Goal: Task Accomplishment & Management: Complete application form

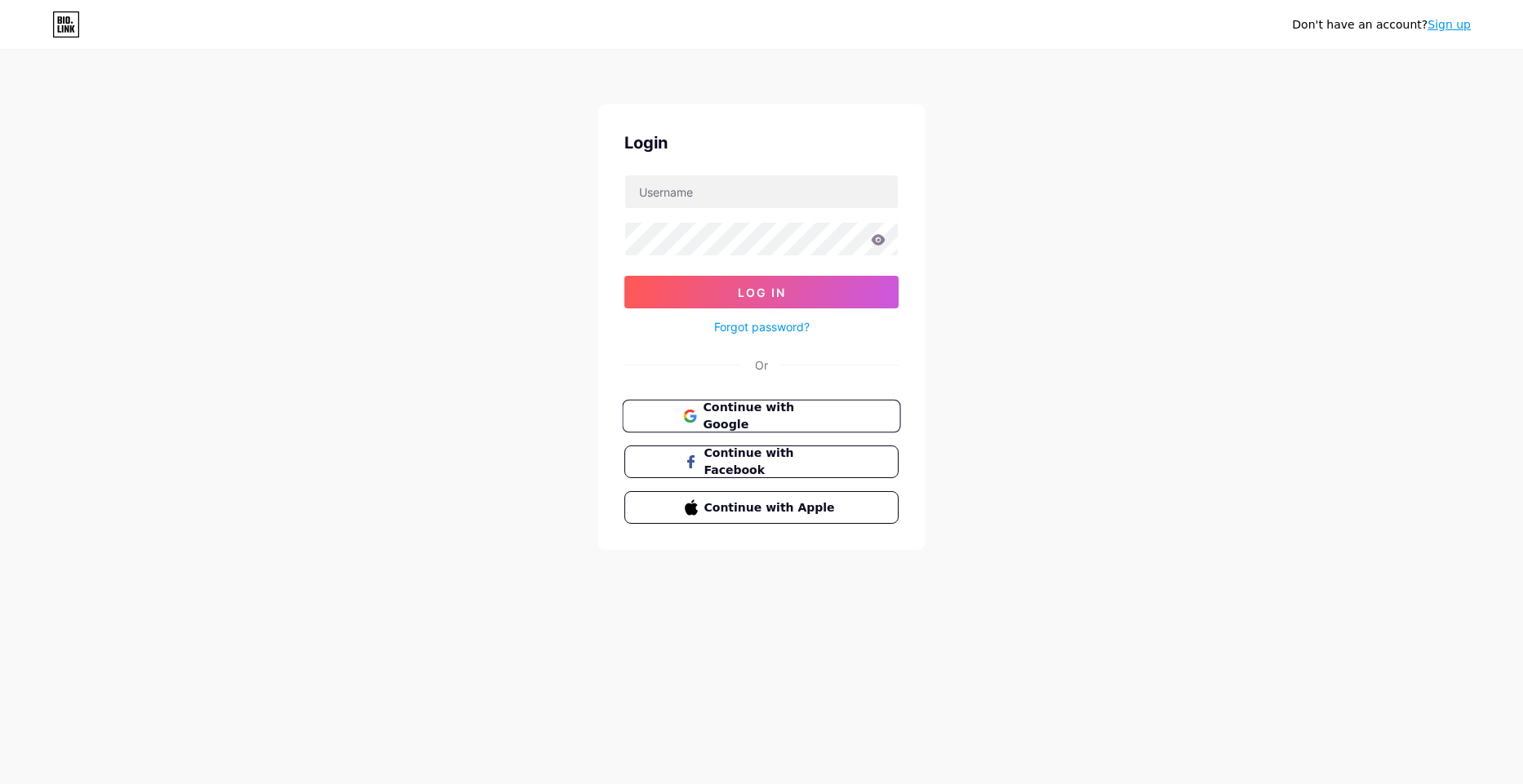
click at [812, 413] on span "Continue with Google" at bounding box center [770, 416] width 136 height 35
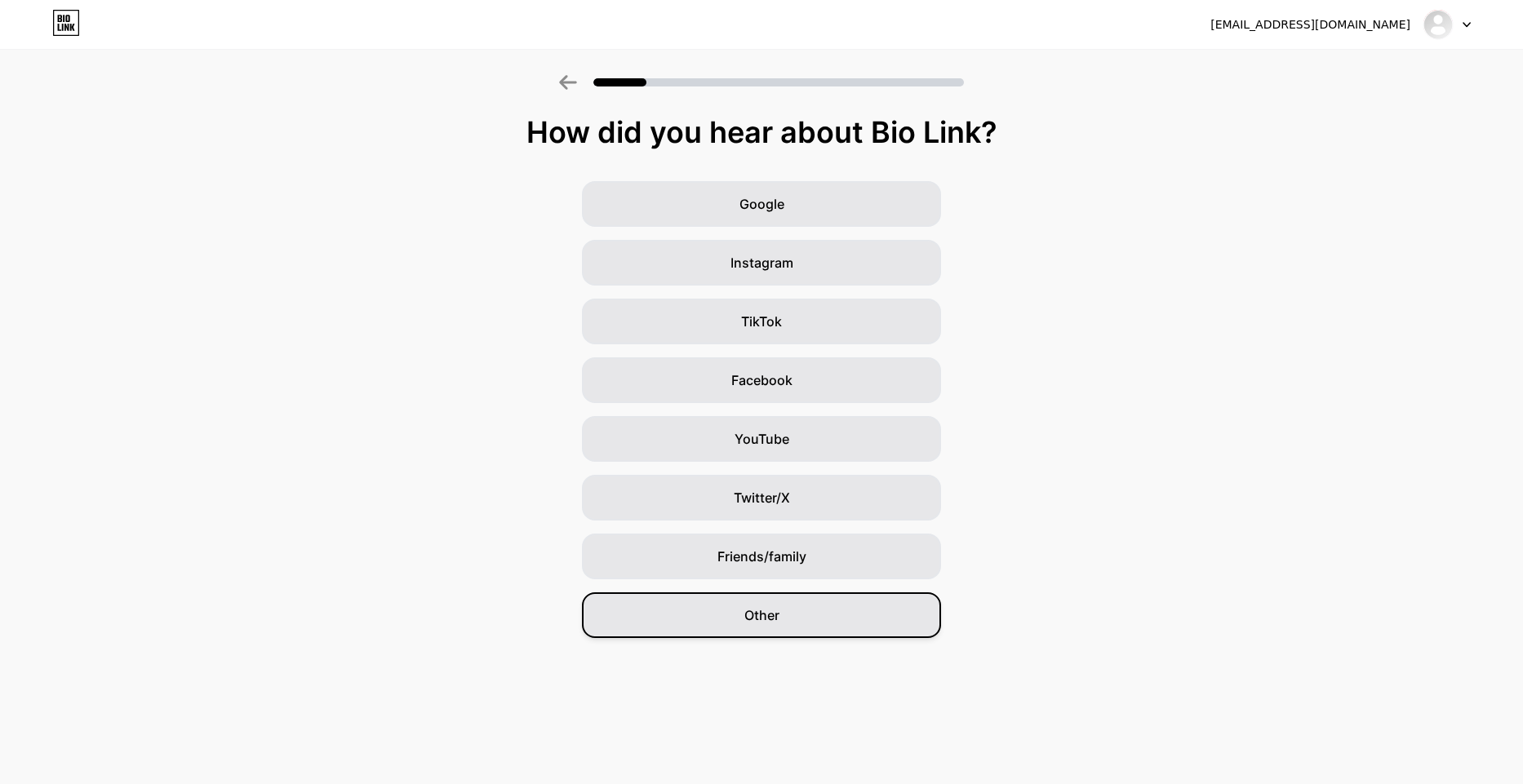
click at [729, 609] on div "Other" at bounding box center [761, 614] width 359 height 45
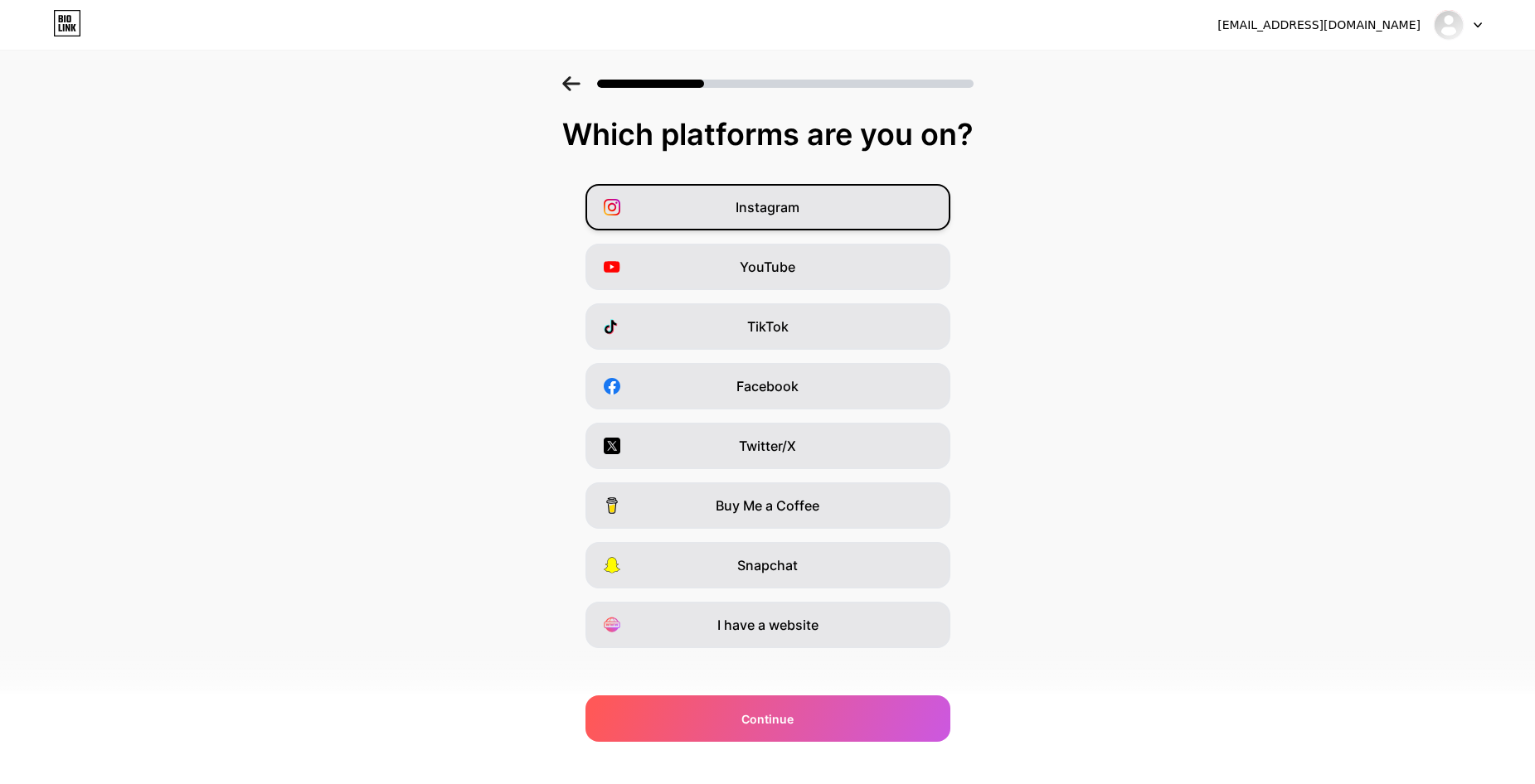
click at [758, 214] on span "Instagram" at bounding box center [767, 207] width 64 height 20
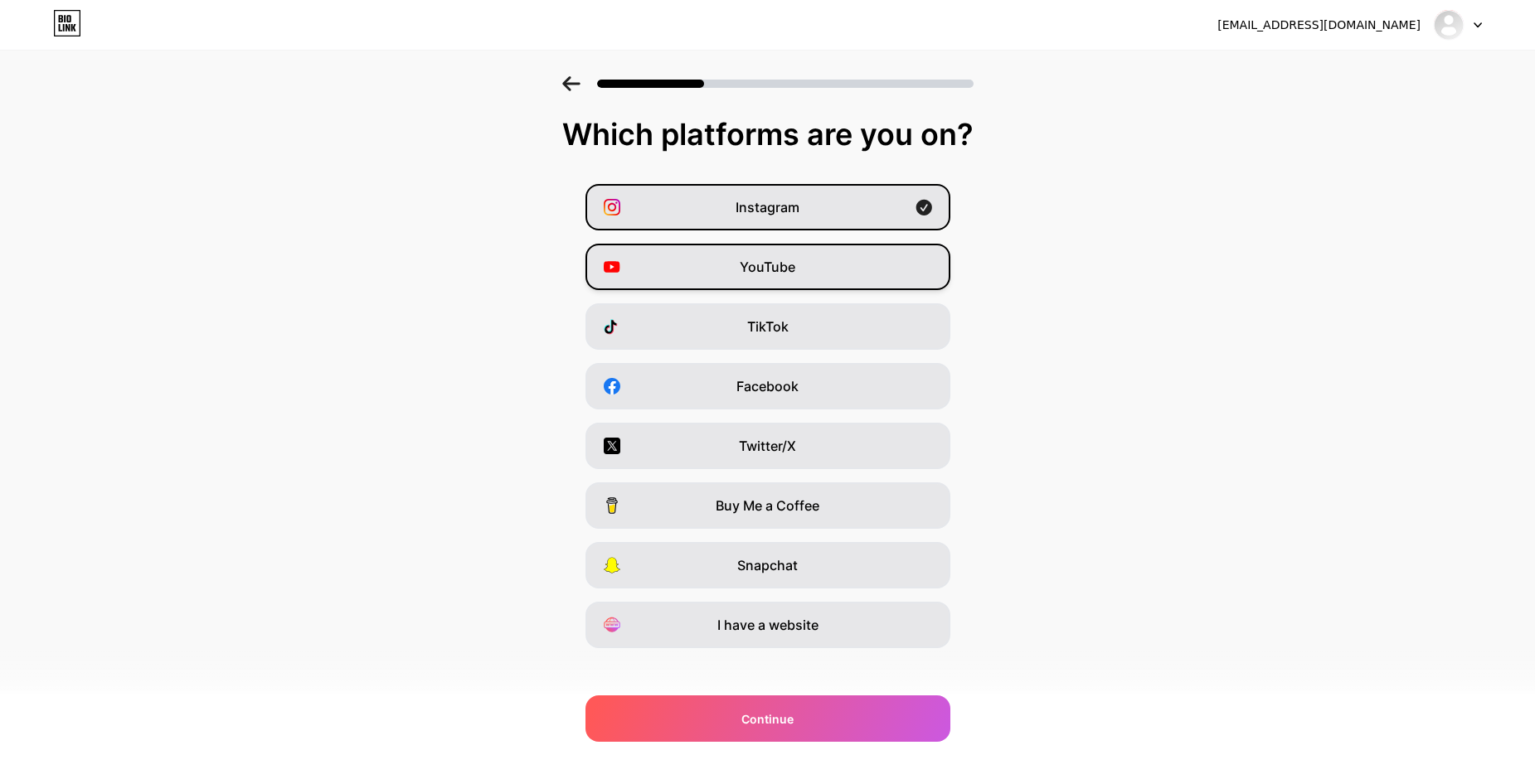
click at [741, 259] on div "YouTube" at bounding box center [767, 266] width 365 height 46
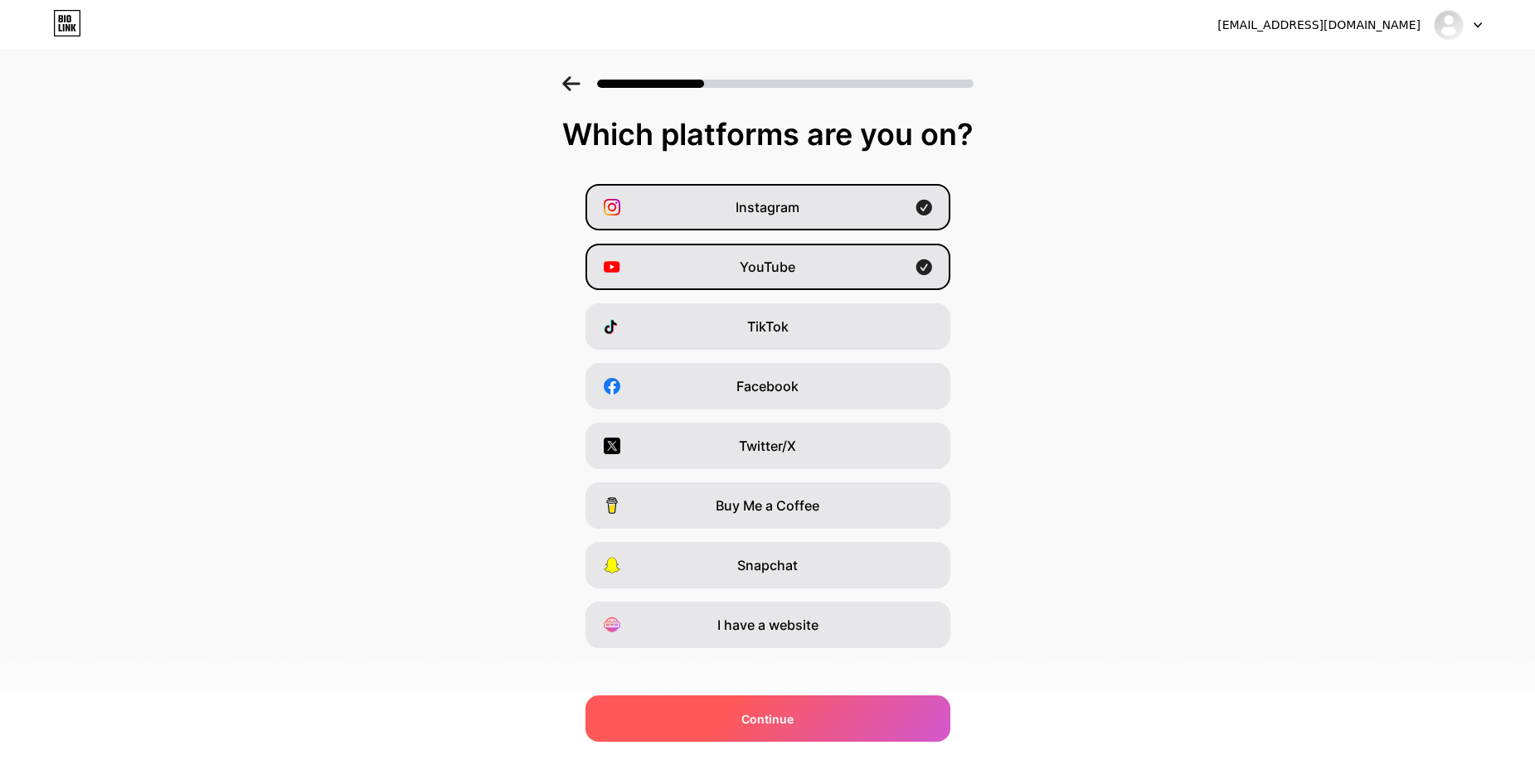
click at [726, 723] on div "Continue" at bounding box center [767, 718] width 365 height 46
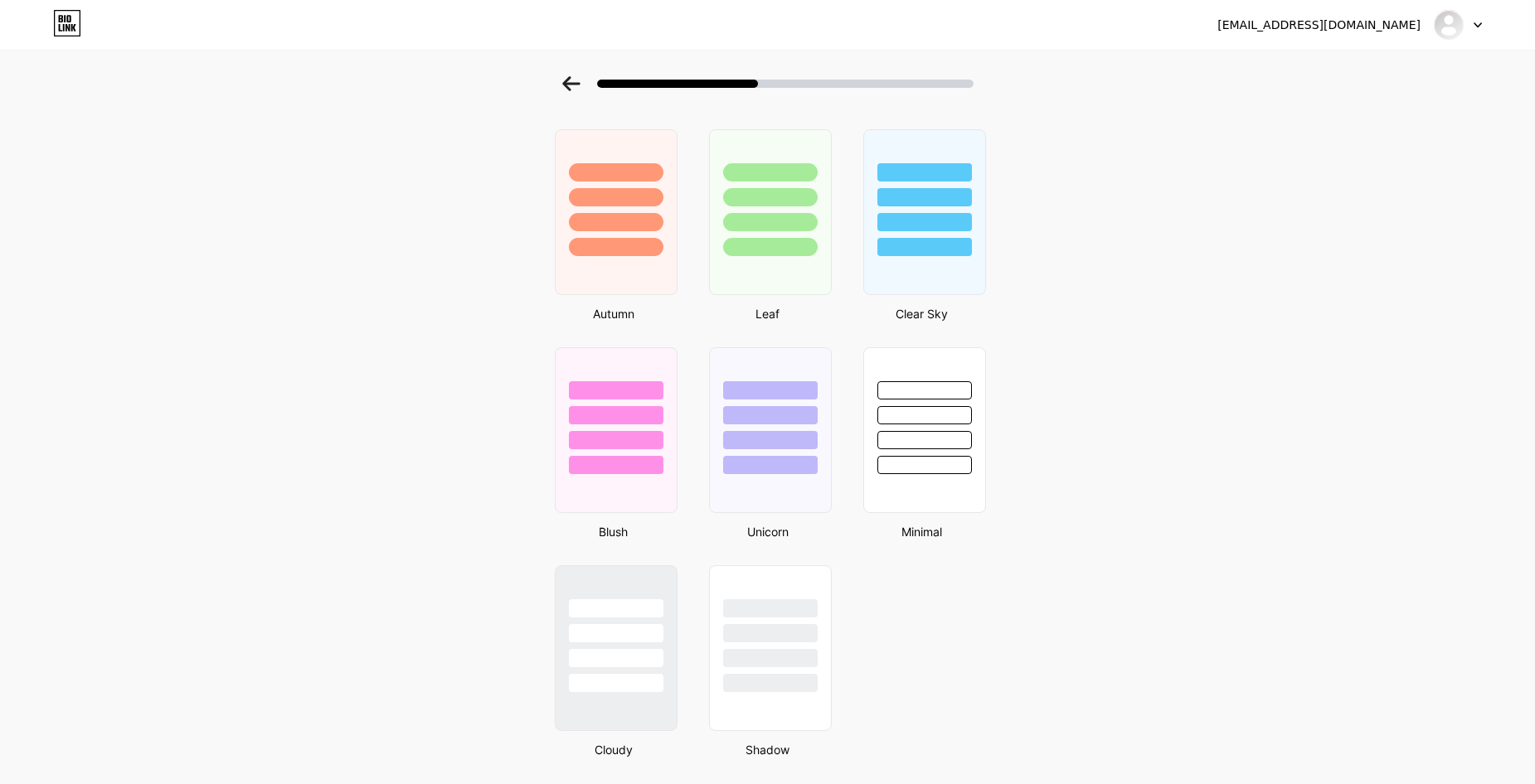
scroll to position [1190, 0]
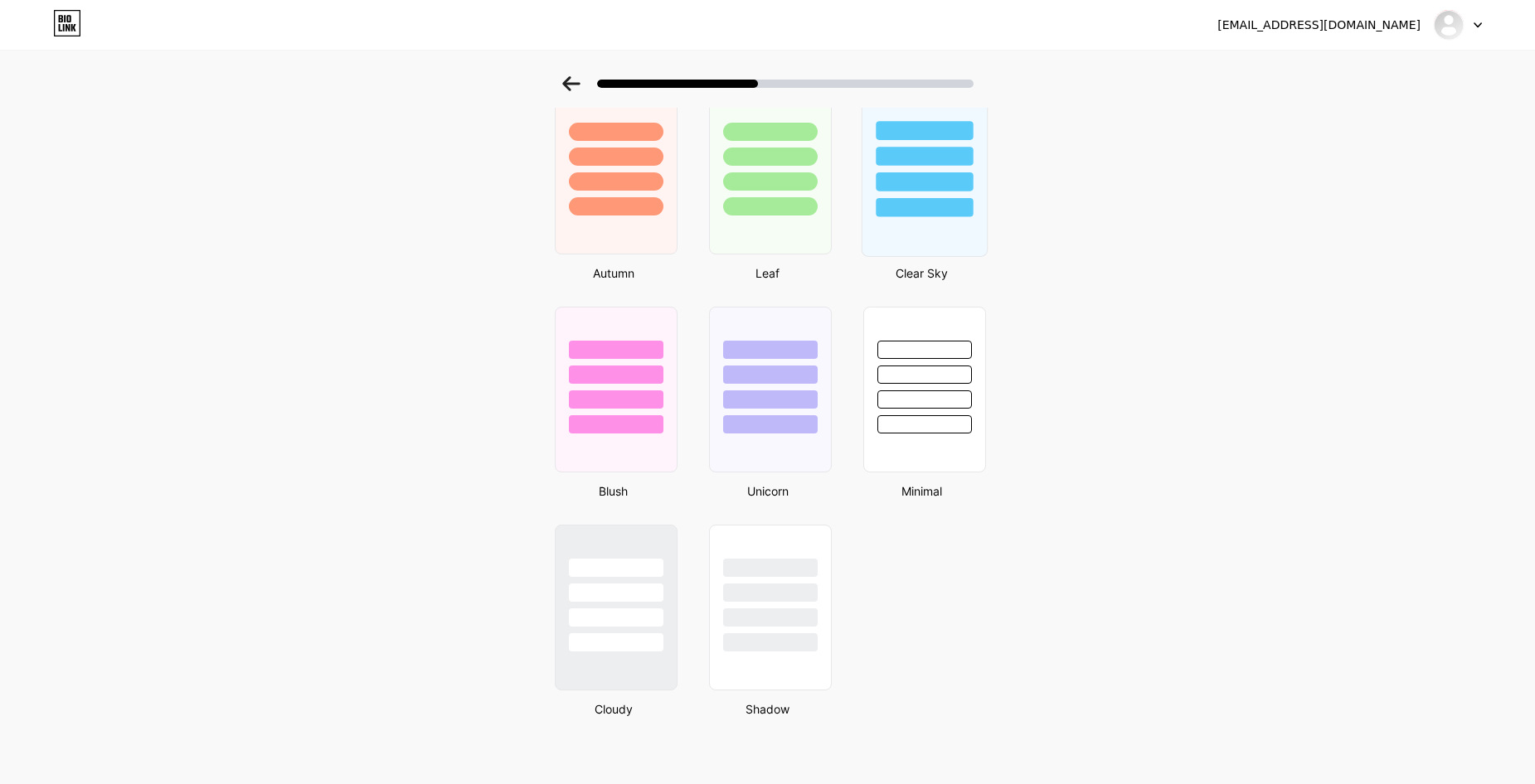
click at [921, 214] on div at bounding box center [924, 208] width 97 height 19
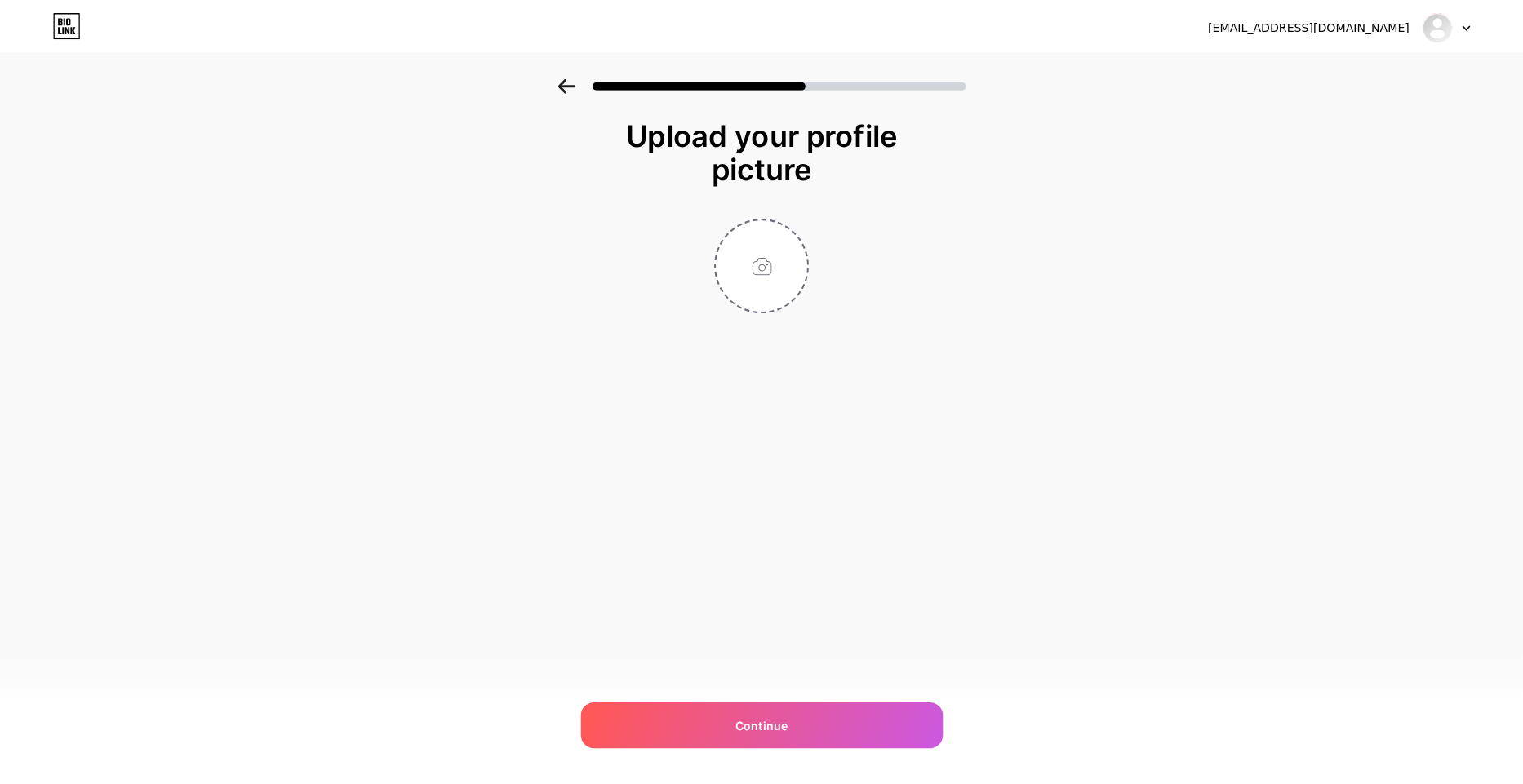
scroll to position [0, 0]
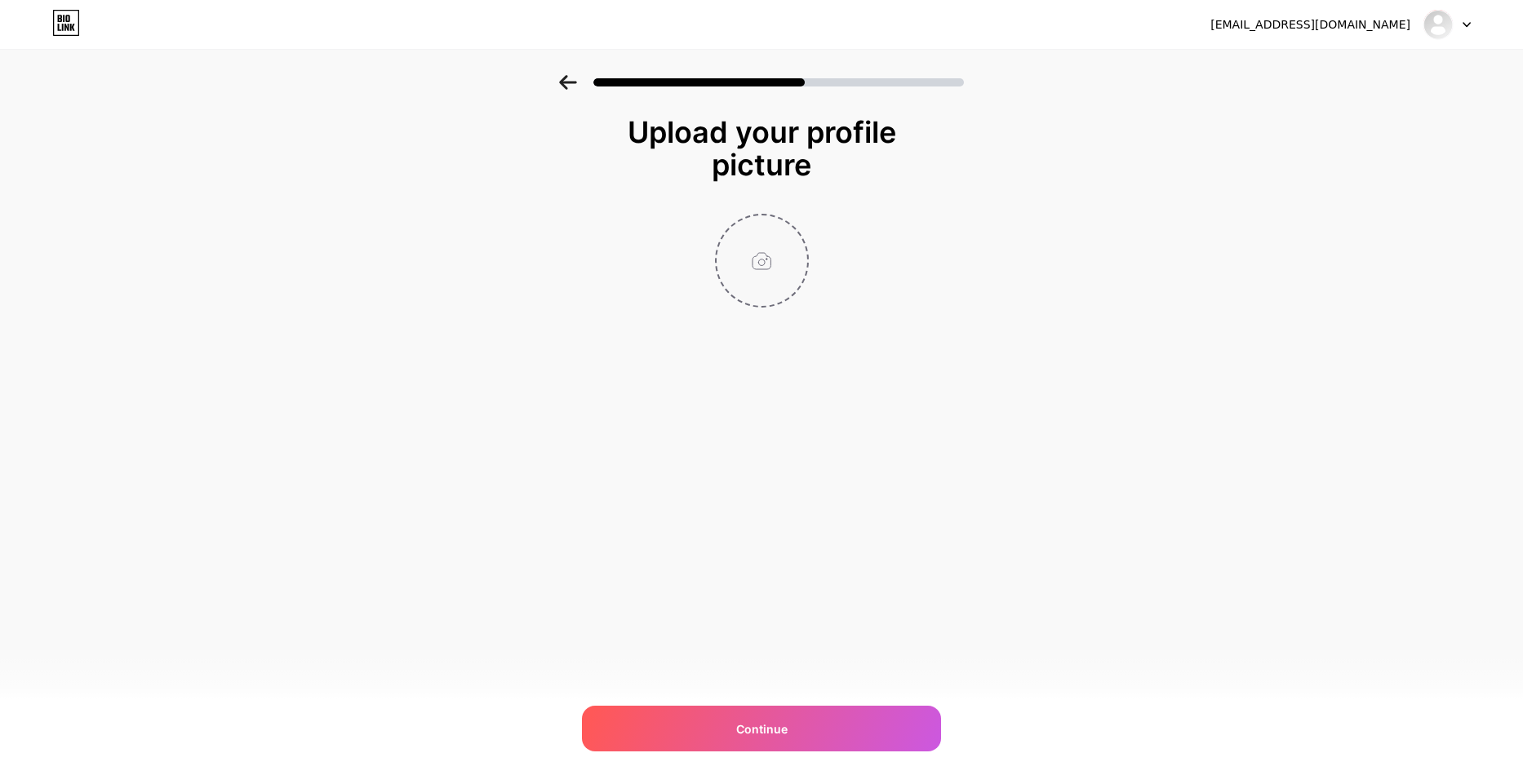
click at [782, 267] on input "file" at bounding box center [762, 260] width 91 height 91
type input "C:\fakepath\logo_ERGO_hd.png"
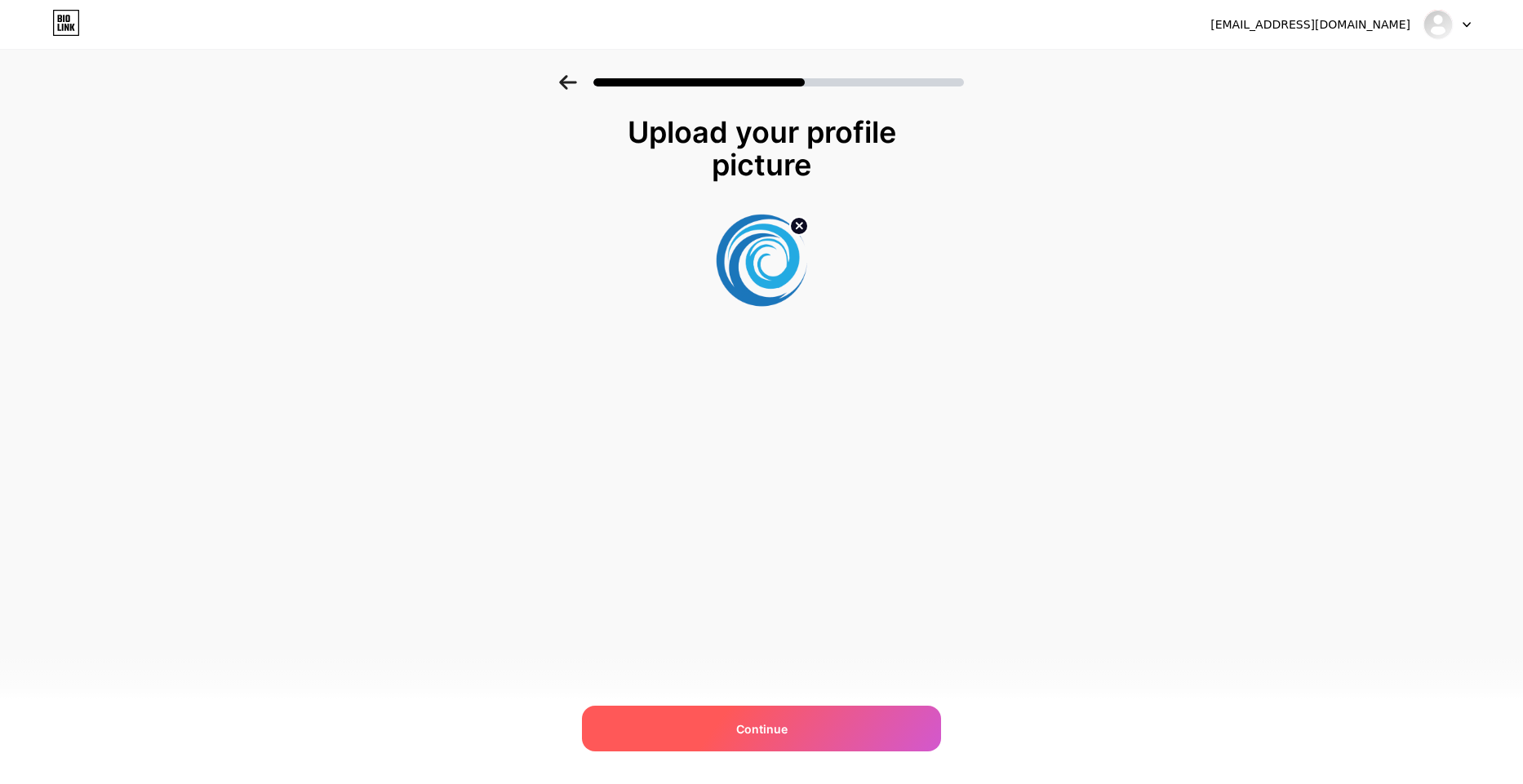
click at [776, 724] on span "Continue" at bounding box center [762, 729] width 51 height 17
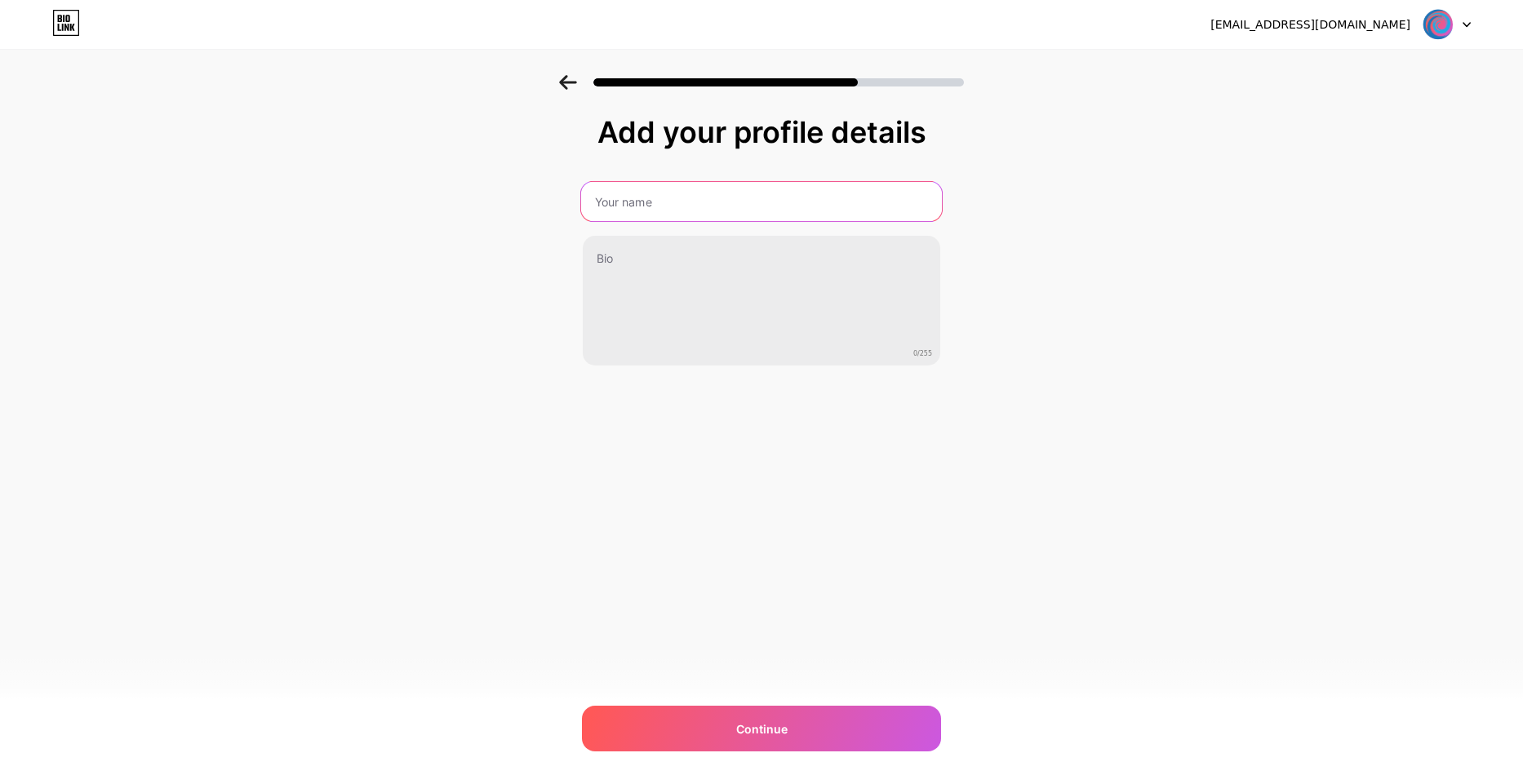
click at [689, 202] on input "text" at bounding box center [761, 201] width 361 height 39
type input "TeamERGO"
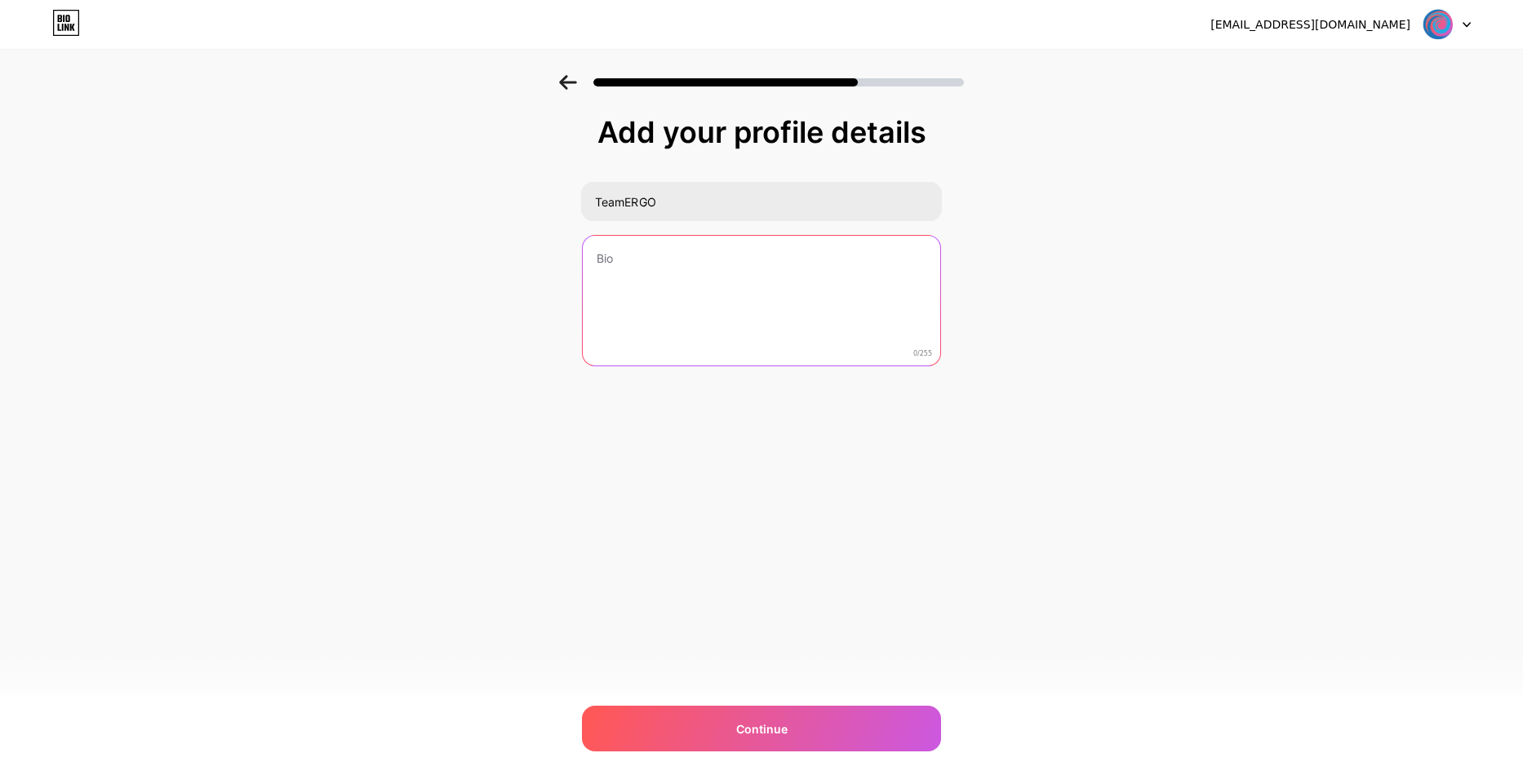
click at [723, 239] on textarea at bounding box center [761, 301] width 357 height 131
paste textarea "Team ERGO (DII - UNIPI) is a research group based at the Department of Informat…"
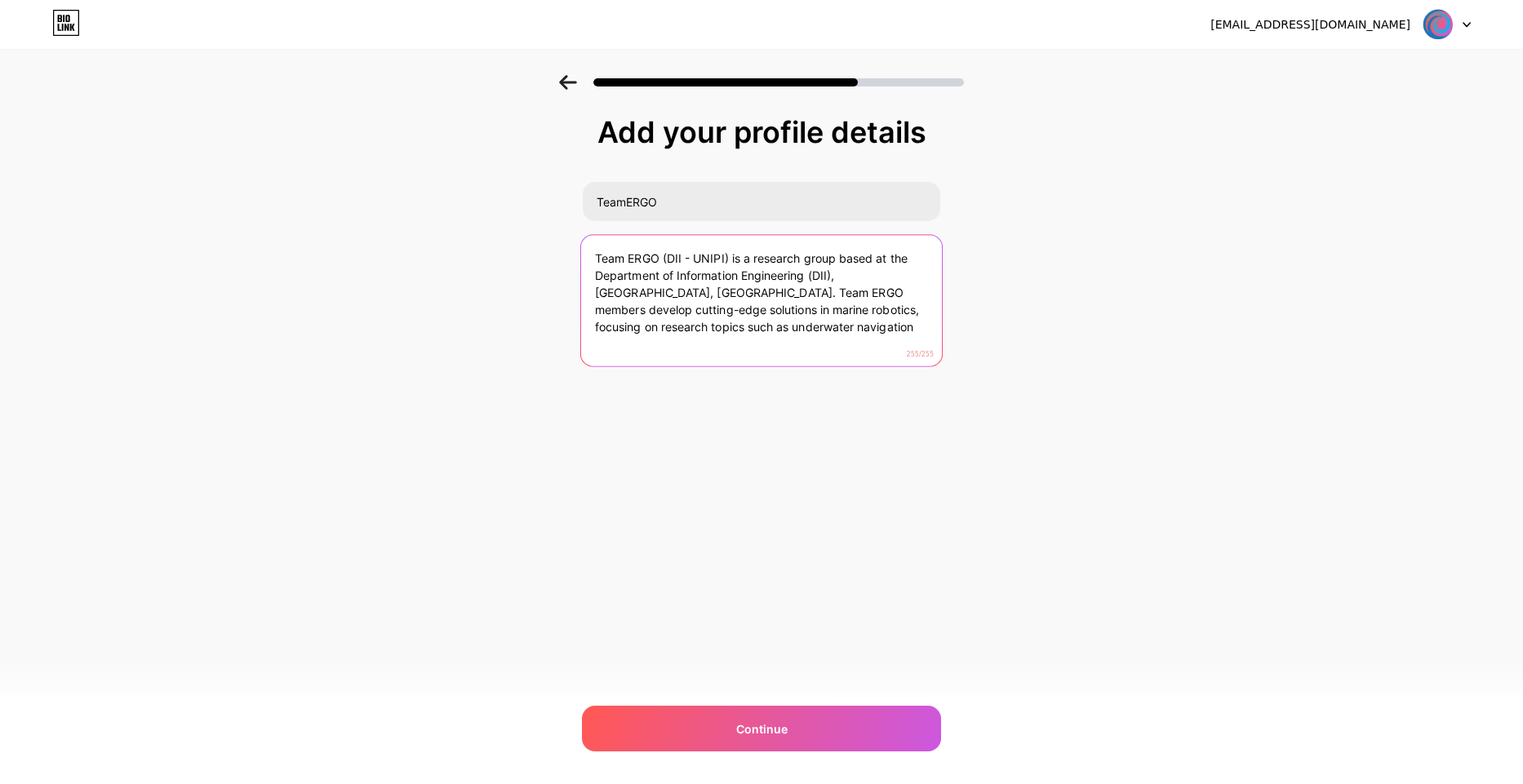
click at [791, 338] on textarea "Team ERGO (DII - UNIPI) is a research group based at the Department of Informat…" at bounding box center [761, 301] width 361 height 133
drag, startPoint x: 791, startPoint y: 332, endPoint x: 649, endPoint y: 293, distance: 147.3
click at [649, 293] on textarea "Team ERGO (DII - UNIPI) is a research group based at the Department of Informat…" at bounding box center [761, 301] width 361 height 133
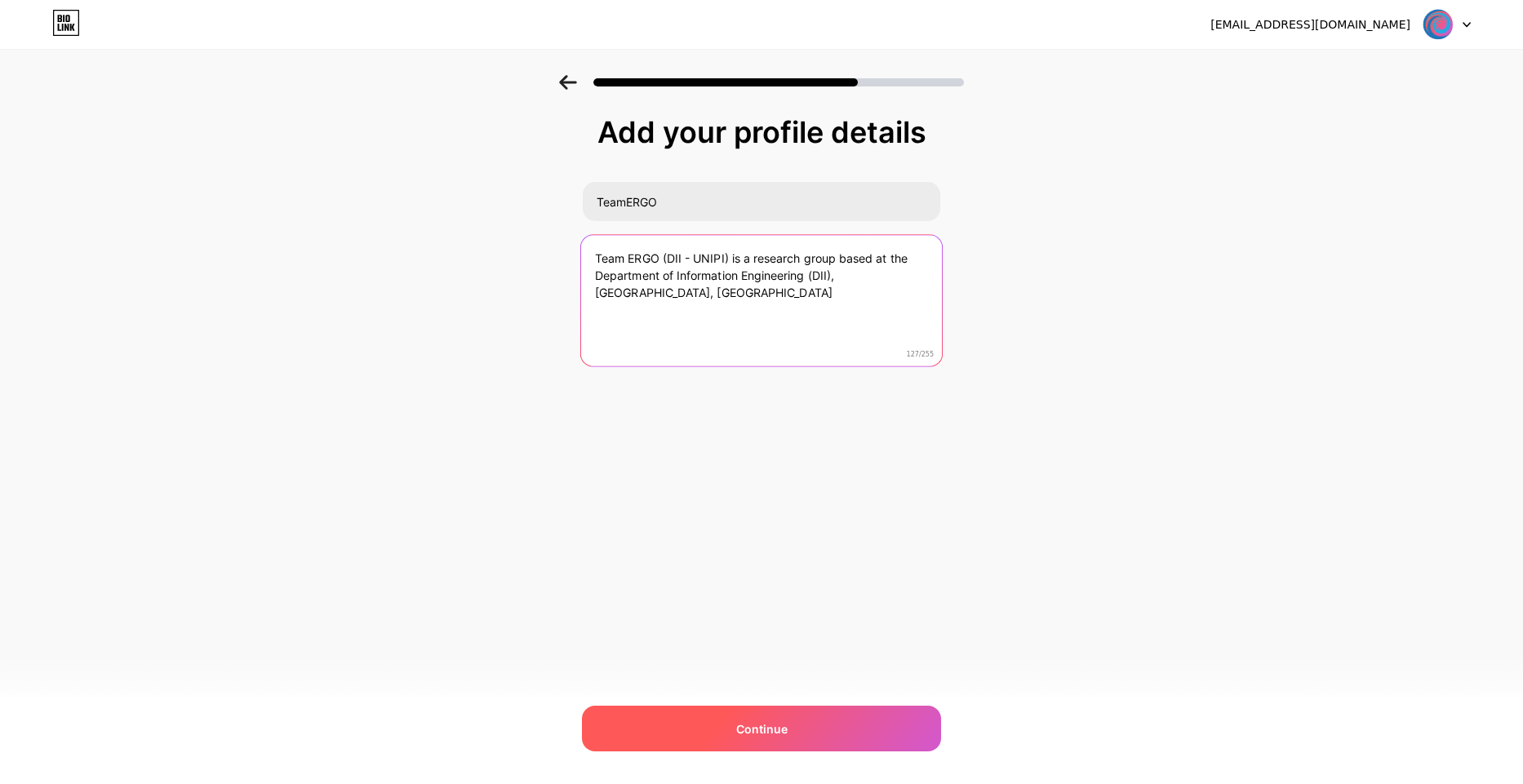
type textarea "Team ERGO (DII - UNIPI) is a research group based at the Department of Informat…"
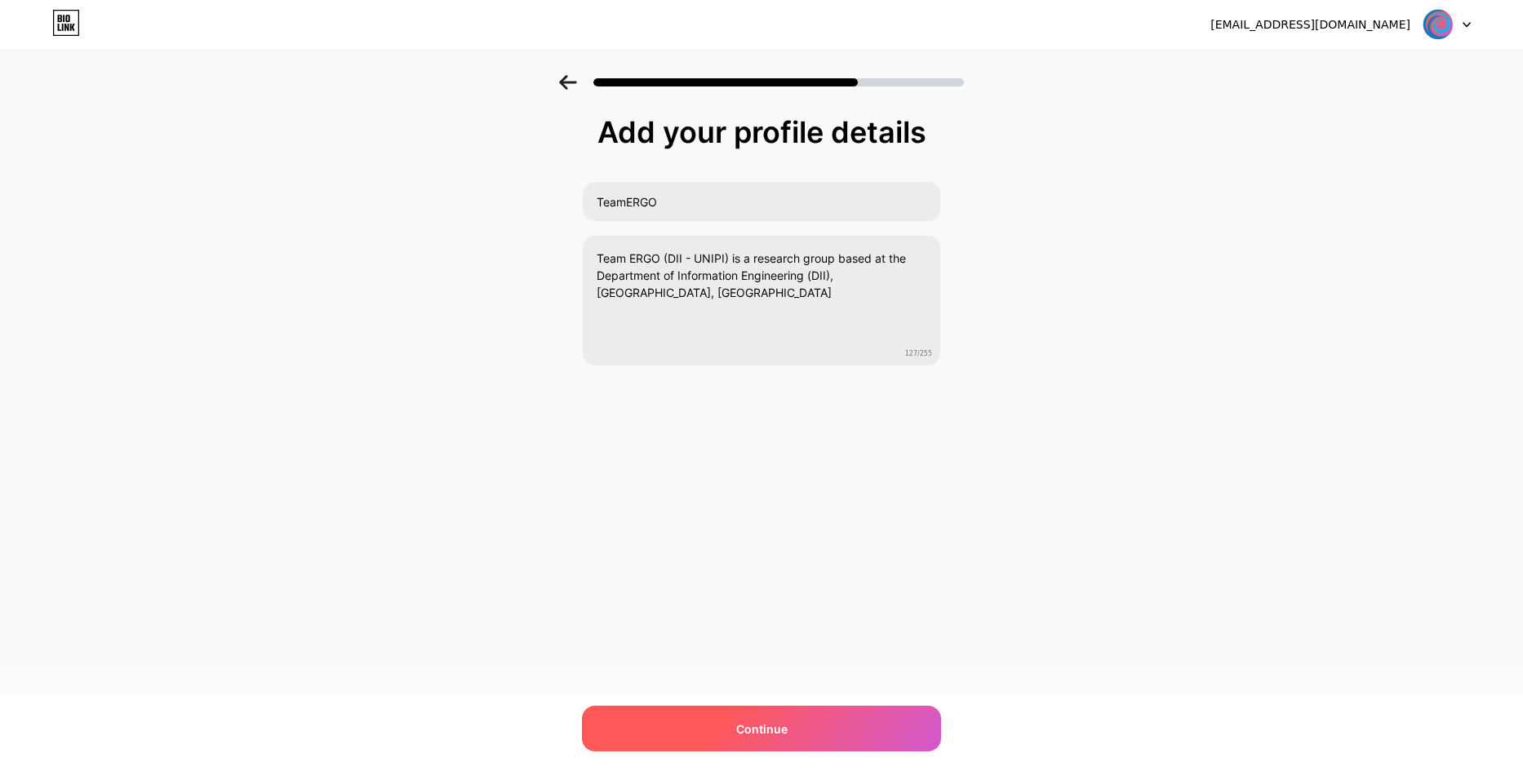
click at [737, 712] on div "Continue" at bounding box center [761, 728] width 359 height 45
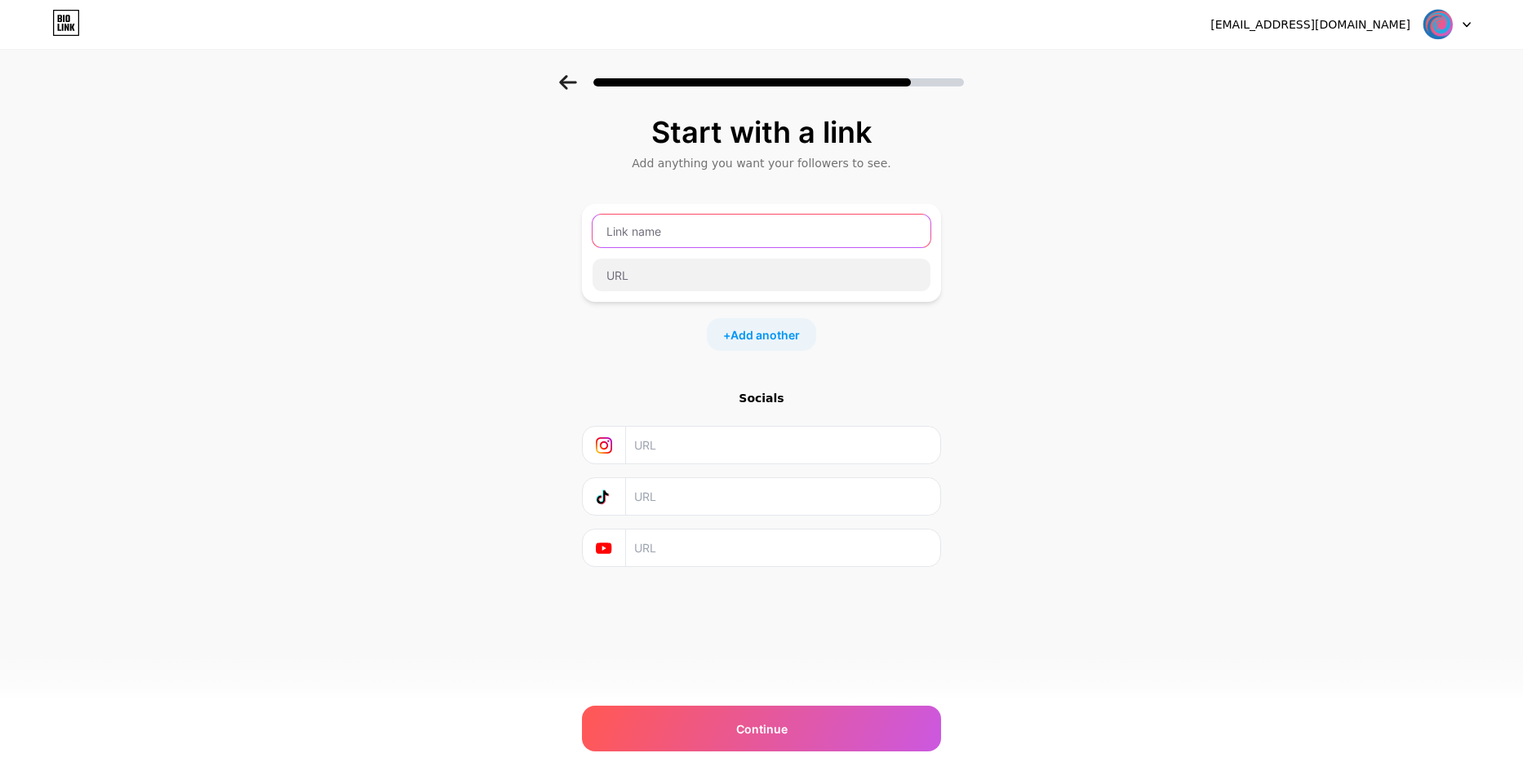
click at [652, 234] on input "text" at bounding box center [761, 230] width 338 height 33
type input "G"
type input "g"
click at [747, 453] on input "text" at bounding box center [782, 445] width 297 height 37
paste input "https://www.instagram.com/team.ergo.unipi/"
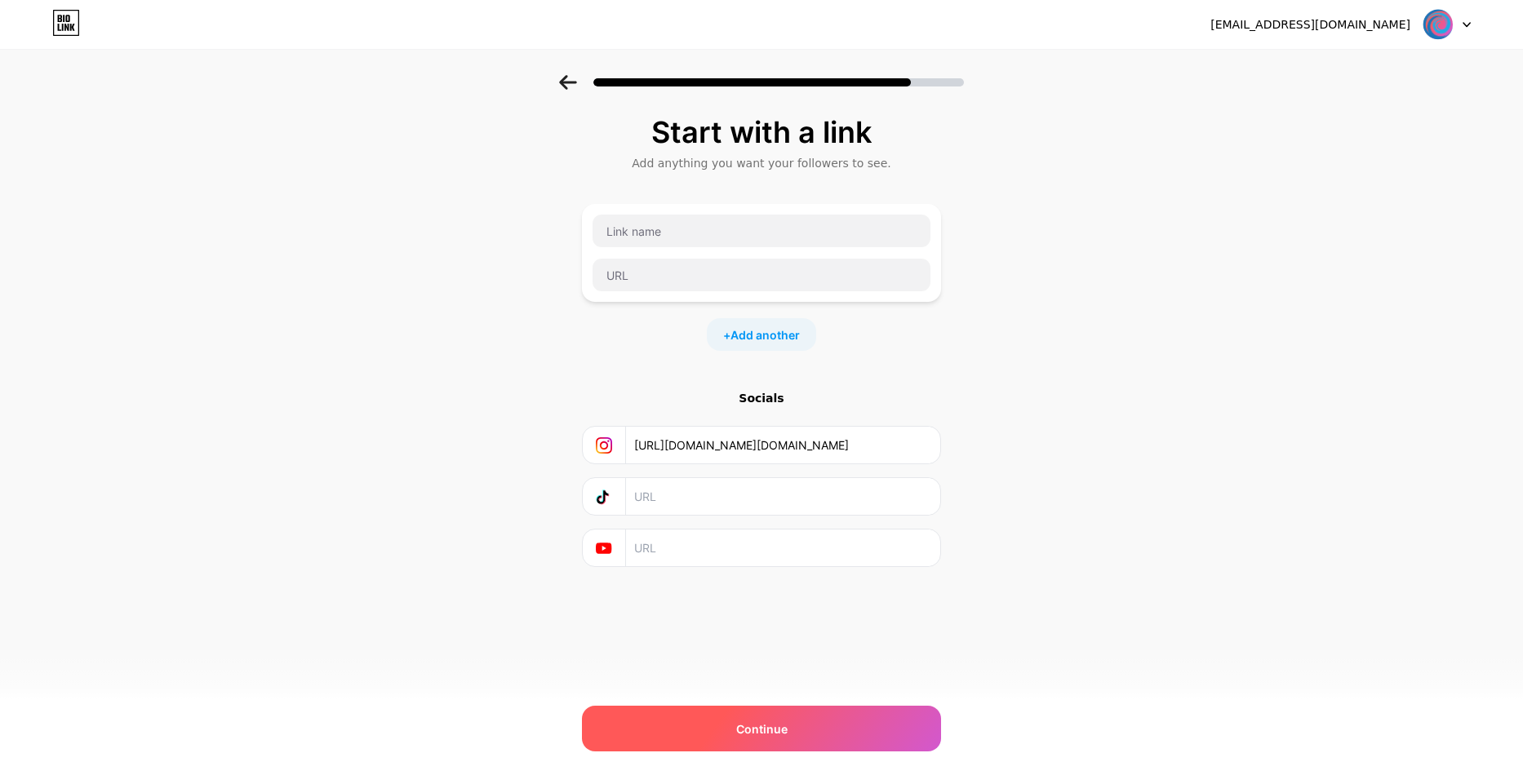
type input "https://www.instagram.com/team.ergo.unipi/"
click at [786, 724] on span "Continue" at bounding box center [762, 729] width 51 height 17
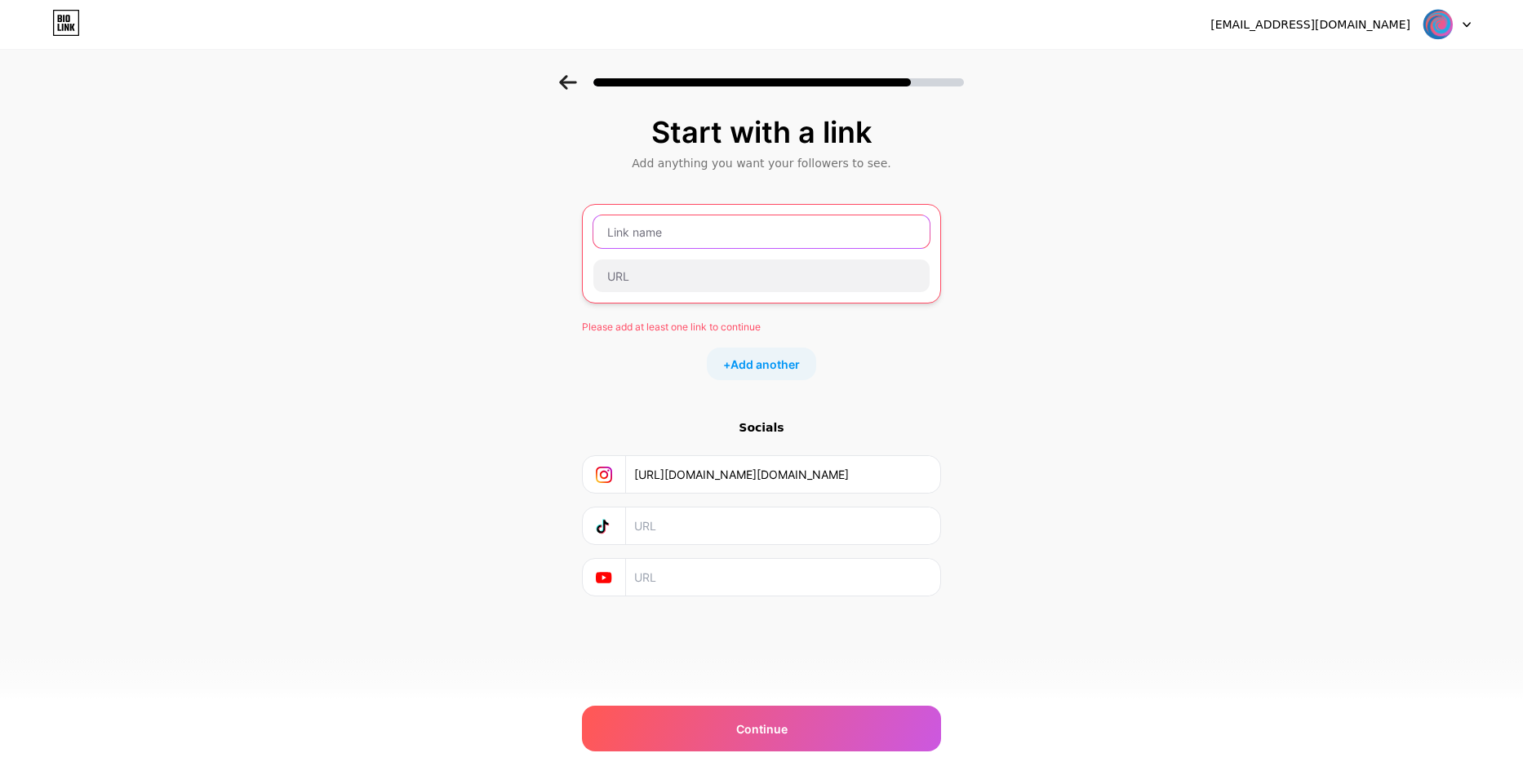
click at [621, 224] on input "text" at bounding box center [761, 231] width 336 height 33
click at [712, 470] on input "https://www.instagram.com/team.ergo.unipi/" at bounding box center [782, 474] width 297 height 37
click at [773, 358] on span "Add another" at bounding box center [764, 364] width 69 height 17
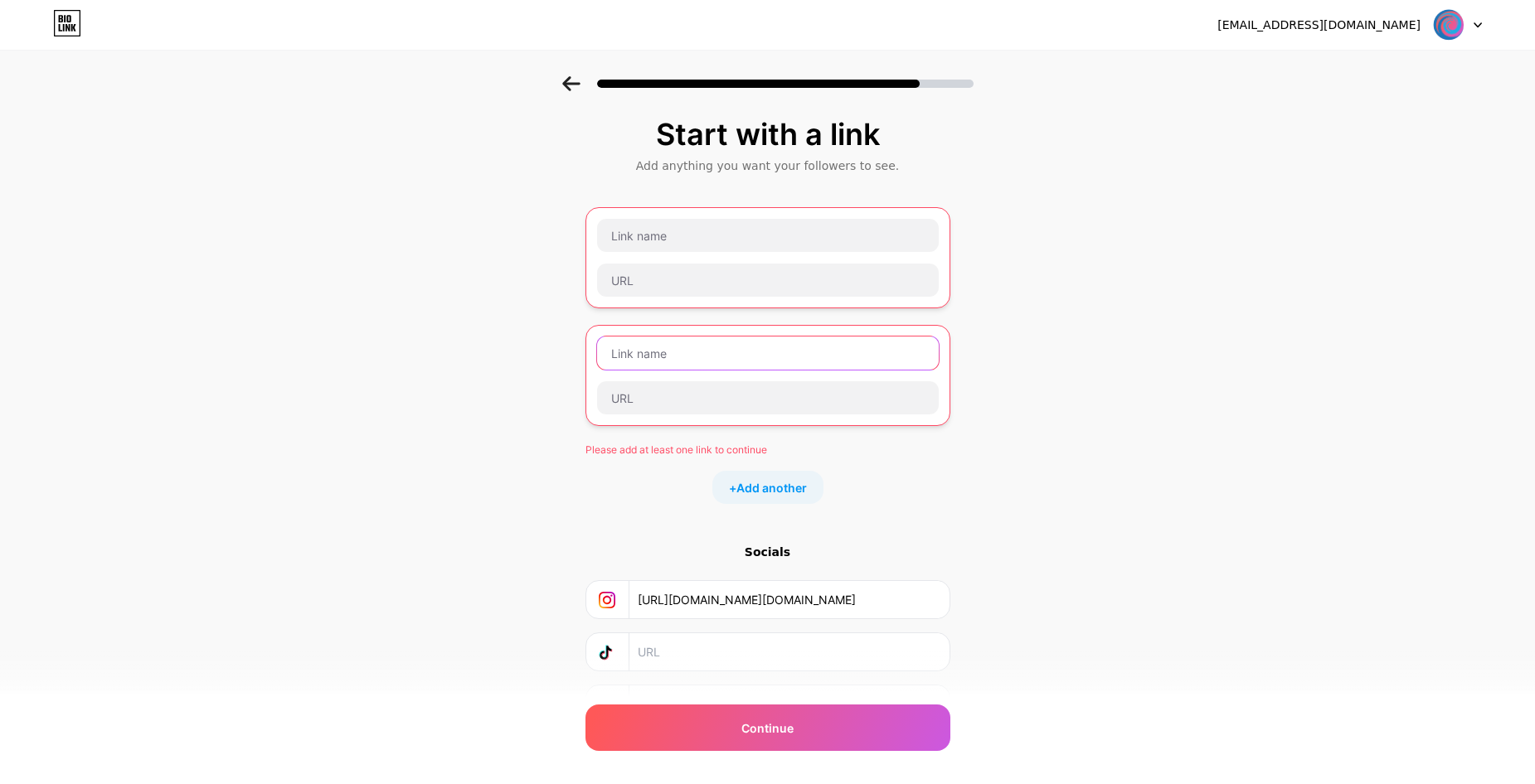
click at [778, 365] on input "text" at bounding box center [768, 353] width 341 height 33
click at [663, 247] on input "text" at bounding box center [768, 235] width 341 height 33
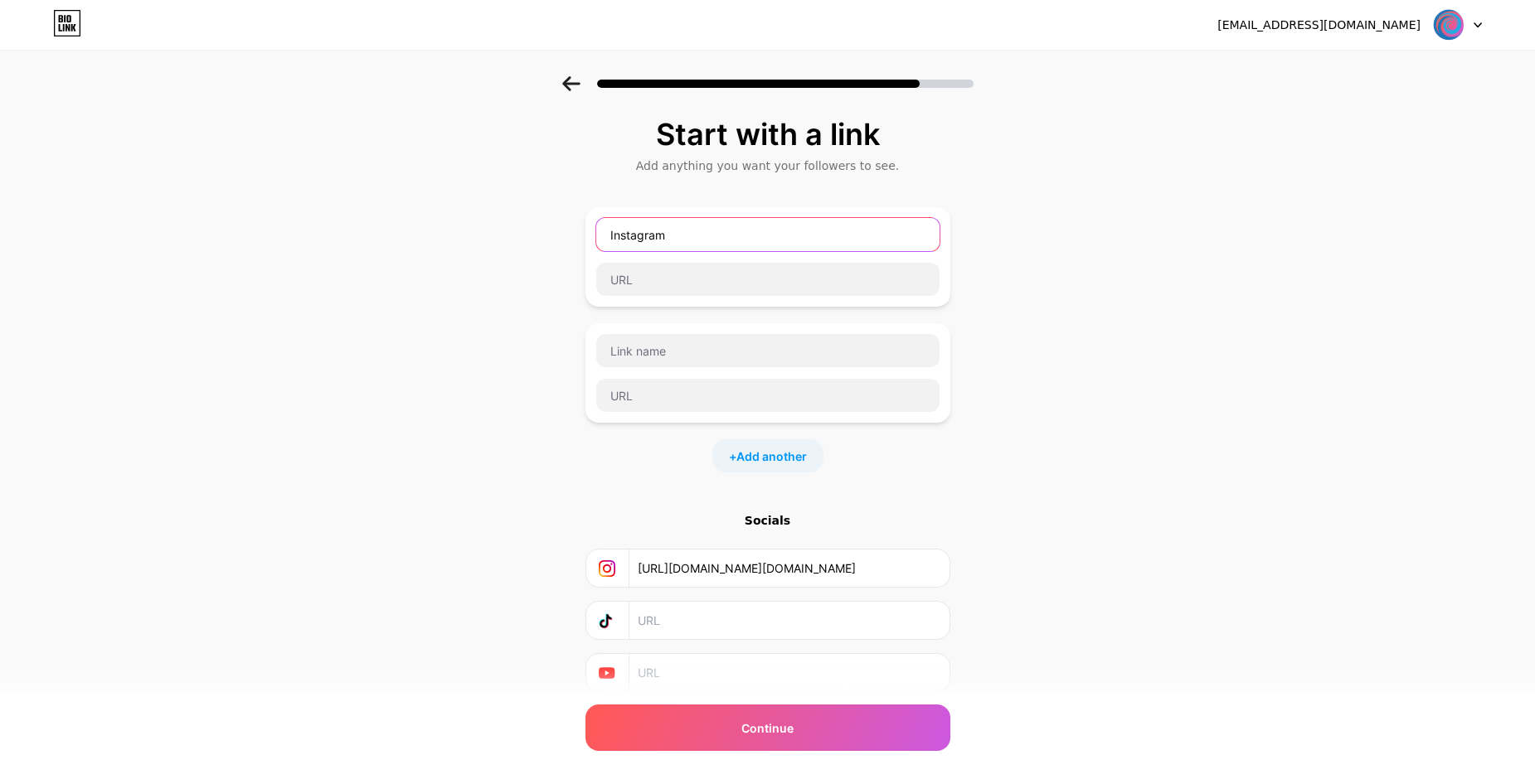
type input "Instagram"
click at [808, 572] on input "https://www.instagram.com/team.ergo.unipi/" at bounding box center [788, 567] width 301 height 37
click at [667, 280] on input "text" at bounding box center [768, 279] width 343 height 33
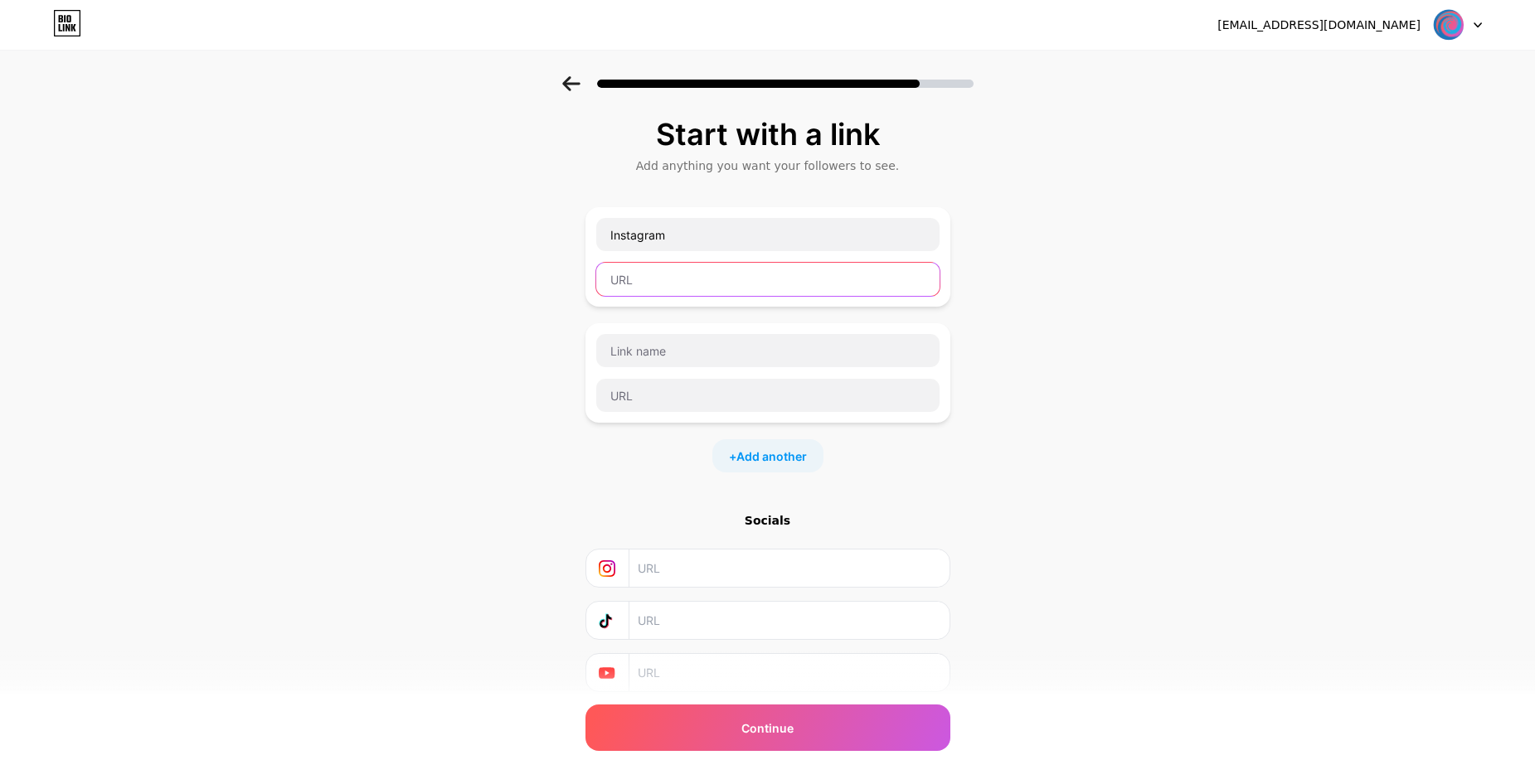
paste input "https://www.instagram.com/team.ergo.unipi/"
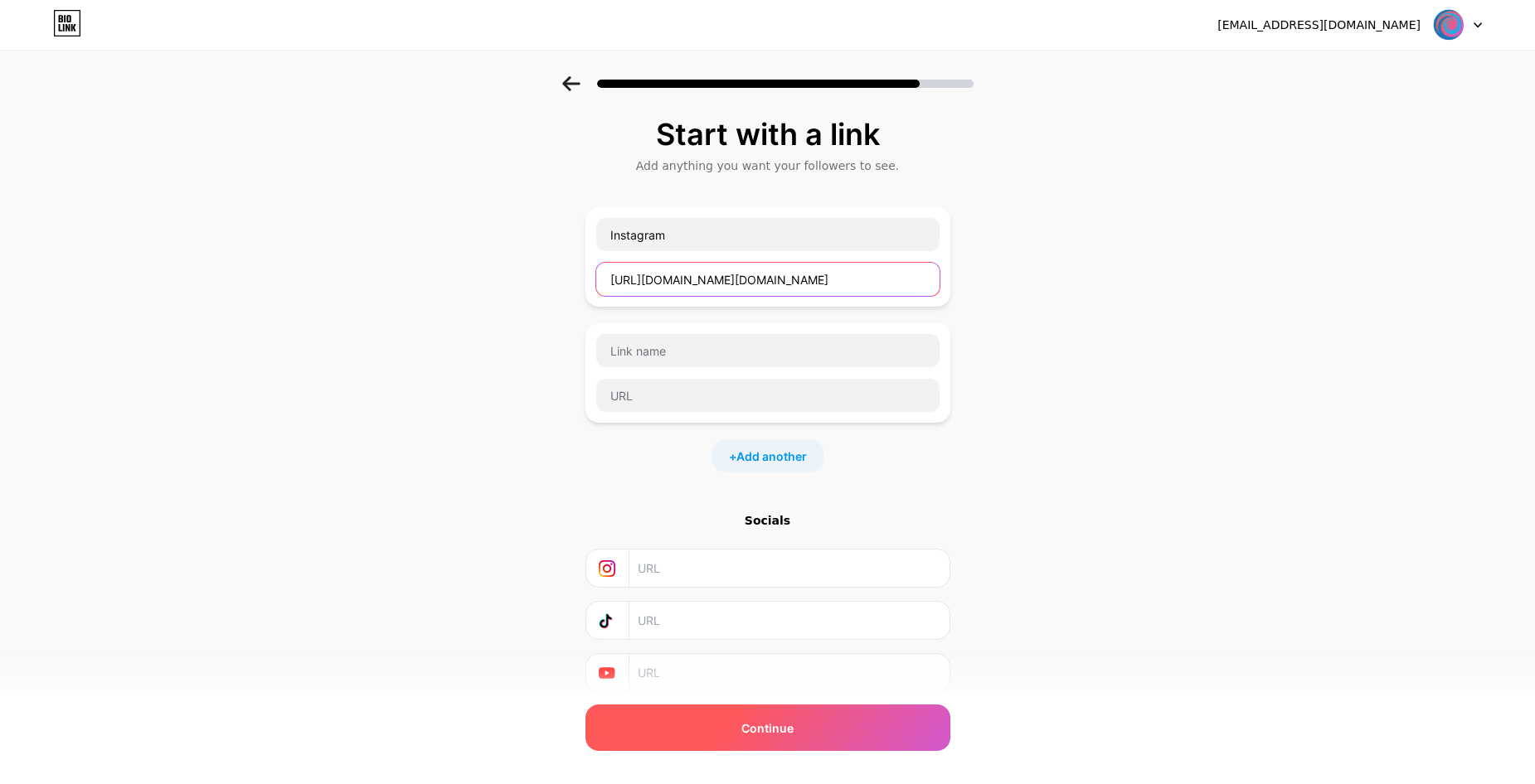
type input "https://www.instagram.com/team.ergo.unipi/"
click at [769, 728] on span "Continue" at bounding box center [767, 728] width 52 height 17
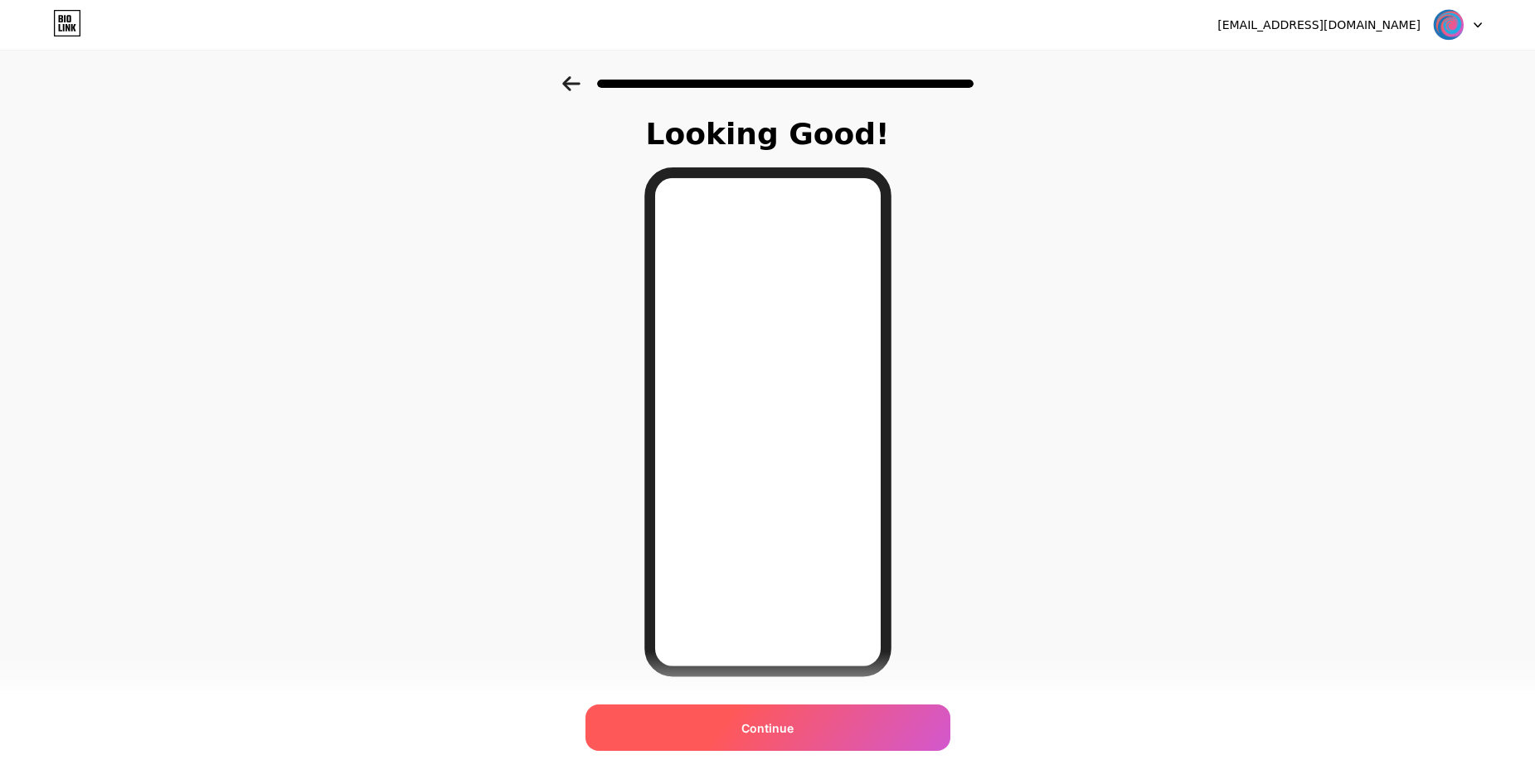
click at [768, 720] on span "Continue" at bounding box center [767, 728] width 52 height 17
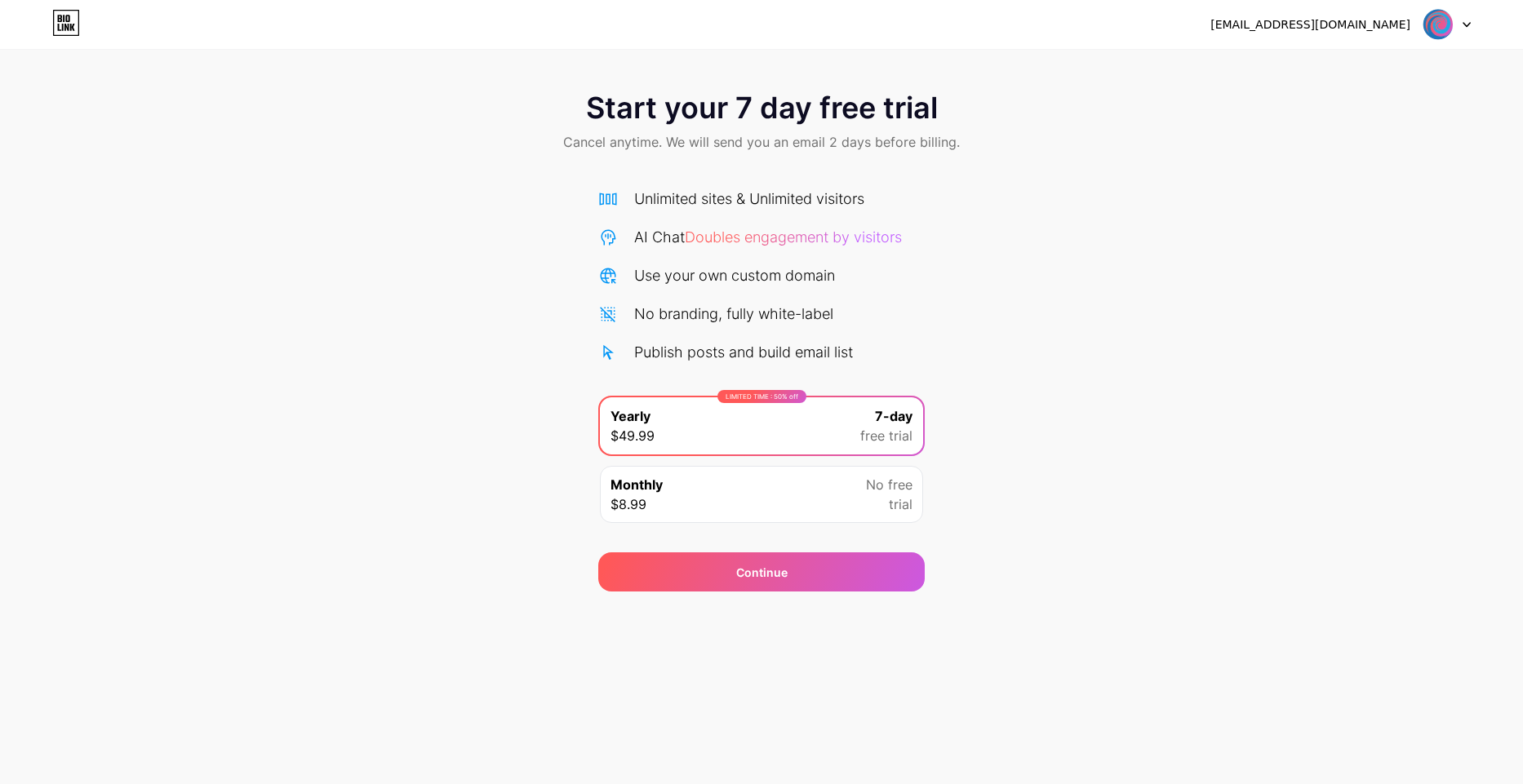
click at [1466, 31] on div at bounding box center [1447, 24] width 47 height 29
click at [1299, 55] on li "Logout" at bounding box center [1369, 66] width 202 height 44
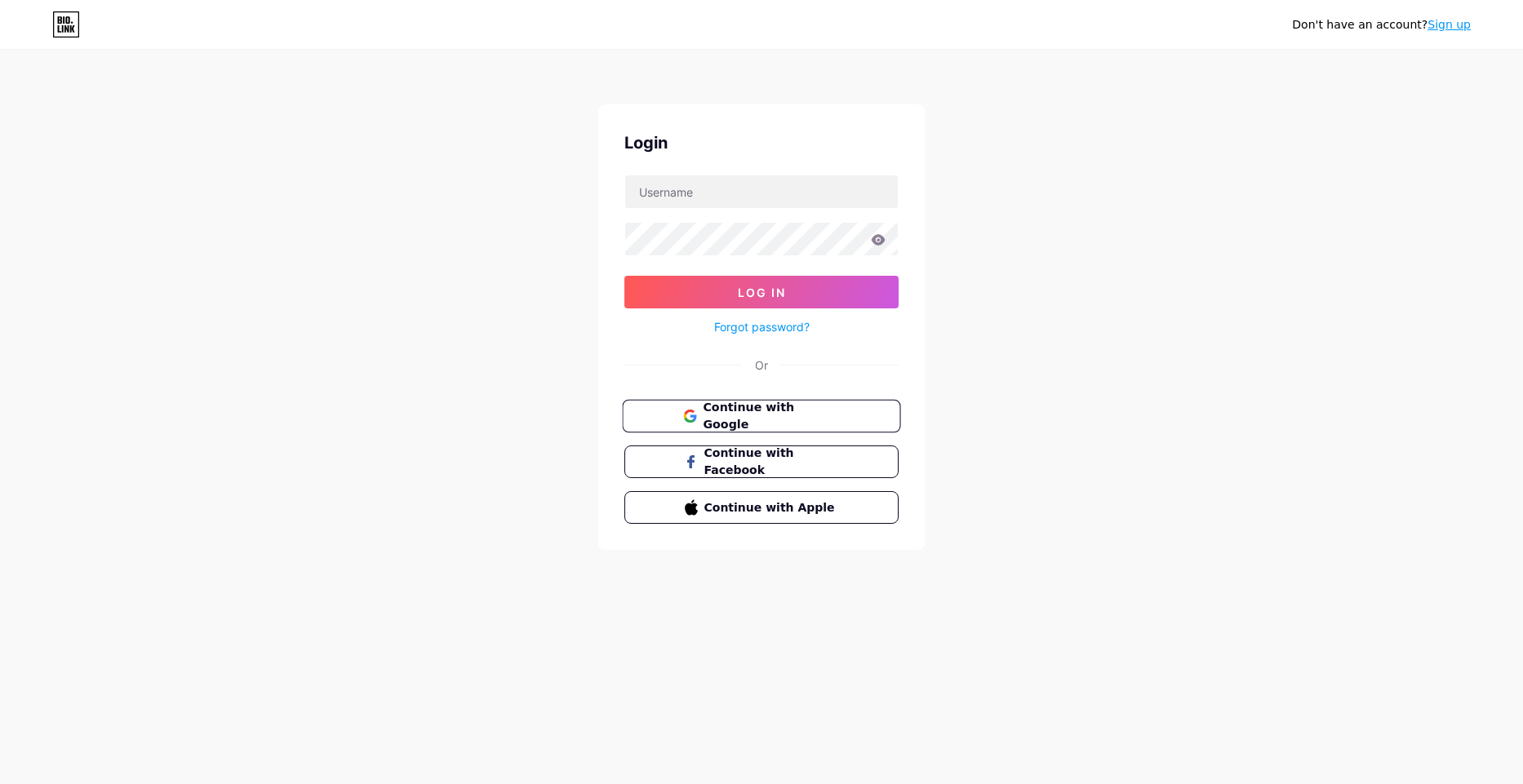
click at [735, 412] on span "Continue with Google" at bounding box center [770, 416] width 136 height 35
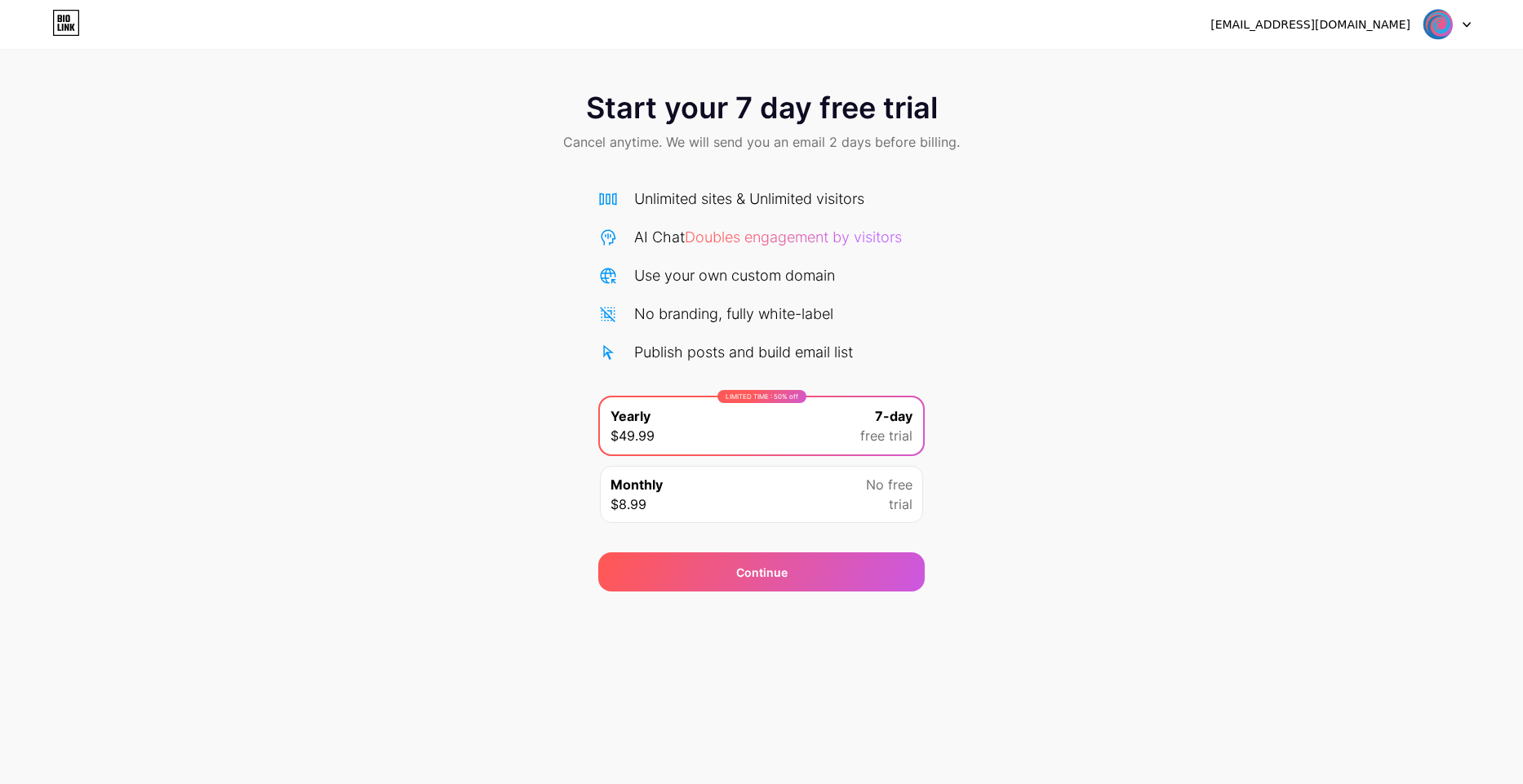
click at [1465, 27] on icon at bounding box center [1467, 25] width 9 height 6
click at [1317, 26] on div "team.ergo.unipi@gmail.com" at bounding box center [1310, 25] width 200 height 17
click at [1428, 26] on img at bounding box center [1438, 24] width 31 height 31
click at [1044, 105] on div "Start your 7 day free trial Cancel anytime. We will send you an email 2 days be…" at bounding box center [761, 123] width 1523 height 96
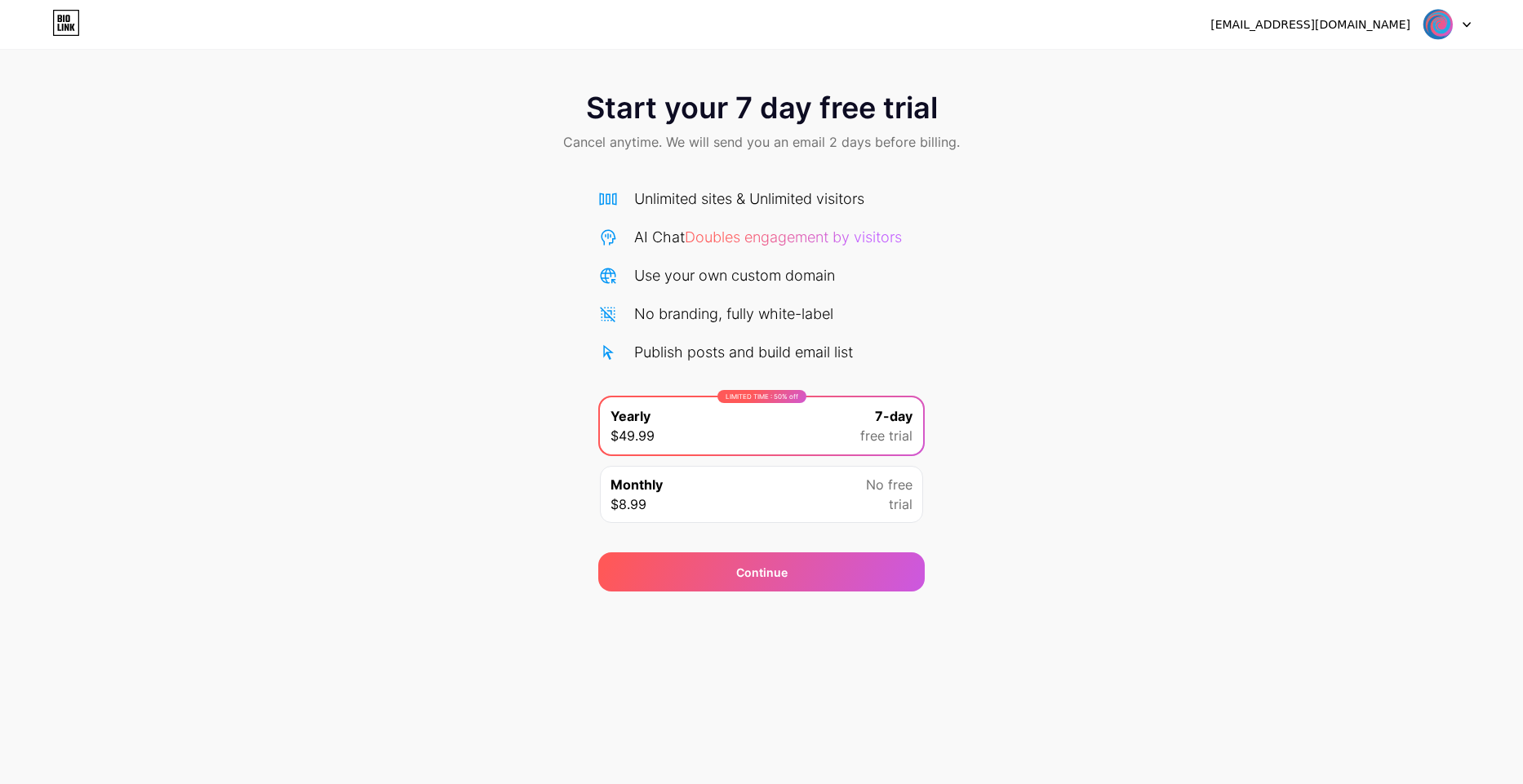
click at [1447, 23] on img at bounding box center [1438, 24] width 31 height 31
click at [1375, 66] on li "Logout" at bounding box center [1369, 66] width 202 height 44
